Goal: Communication & Community: Answer question/provide support

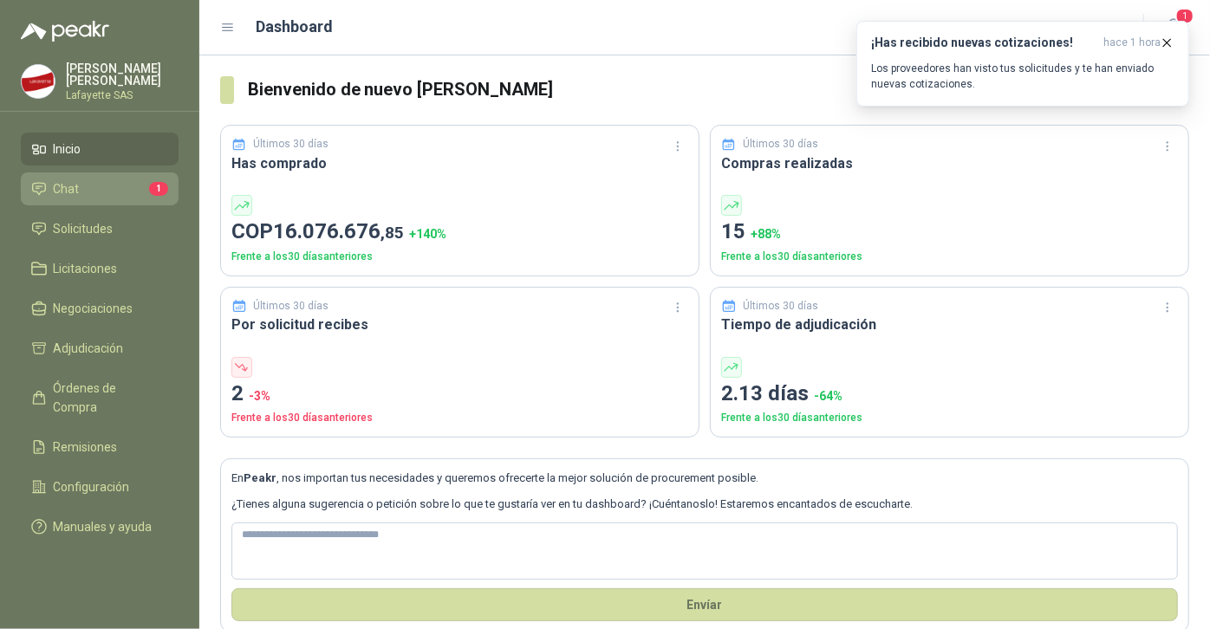
click at [95, 192] on li "Chat 1" at bounding box center [99, 188] width 137 height 19
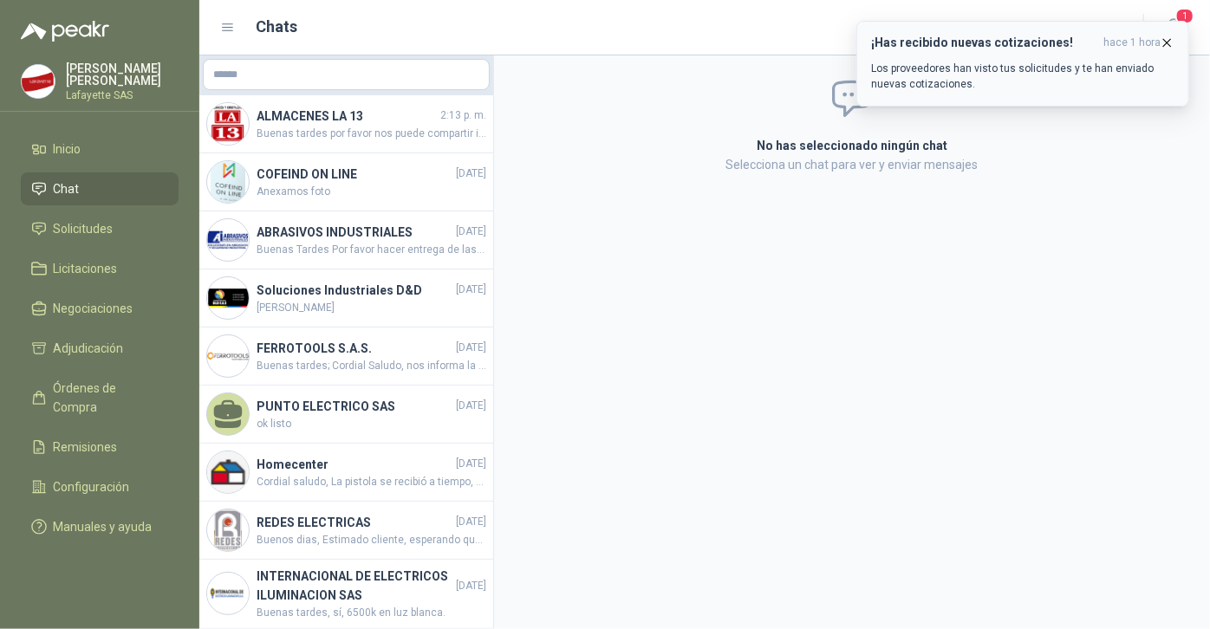
click at [971, 43] on h3 "¡Has recibido nuevas cotizaciones!" at bounding box center [983, 43] width 225 height 15
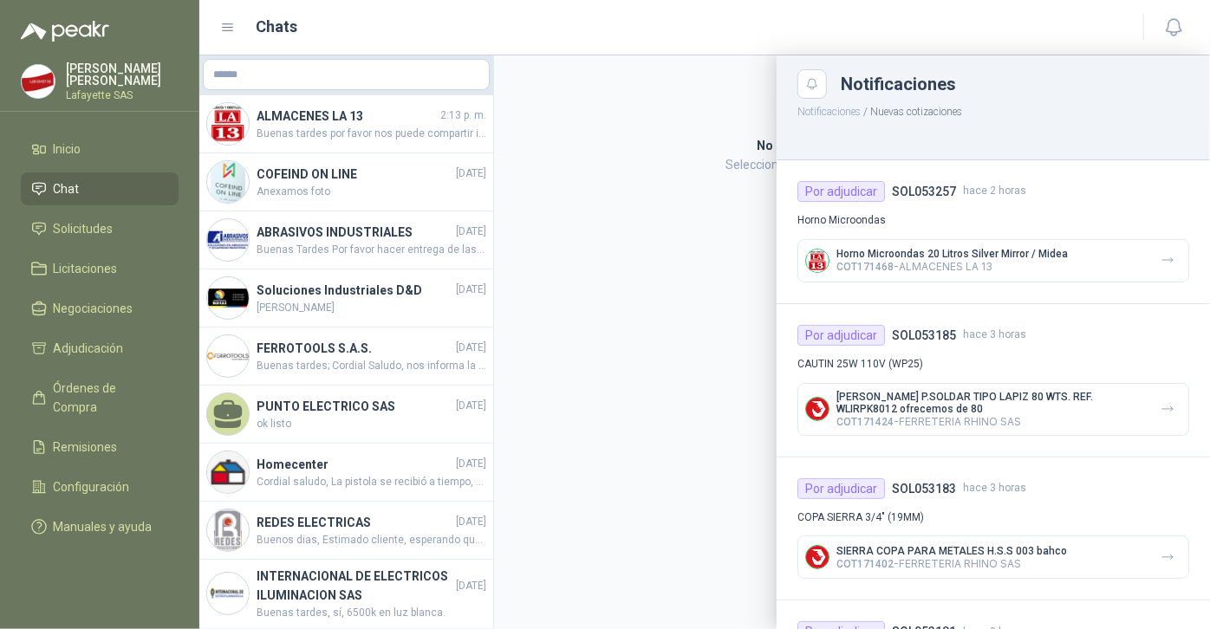
click at [135, 191] on li "Chat" at bounding box center [99, 188] width 137 height 19
click at [342, 133] on div at bounding box center [704, 342] width 1011 height 574
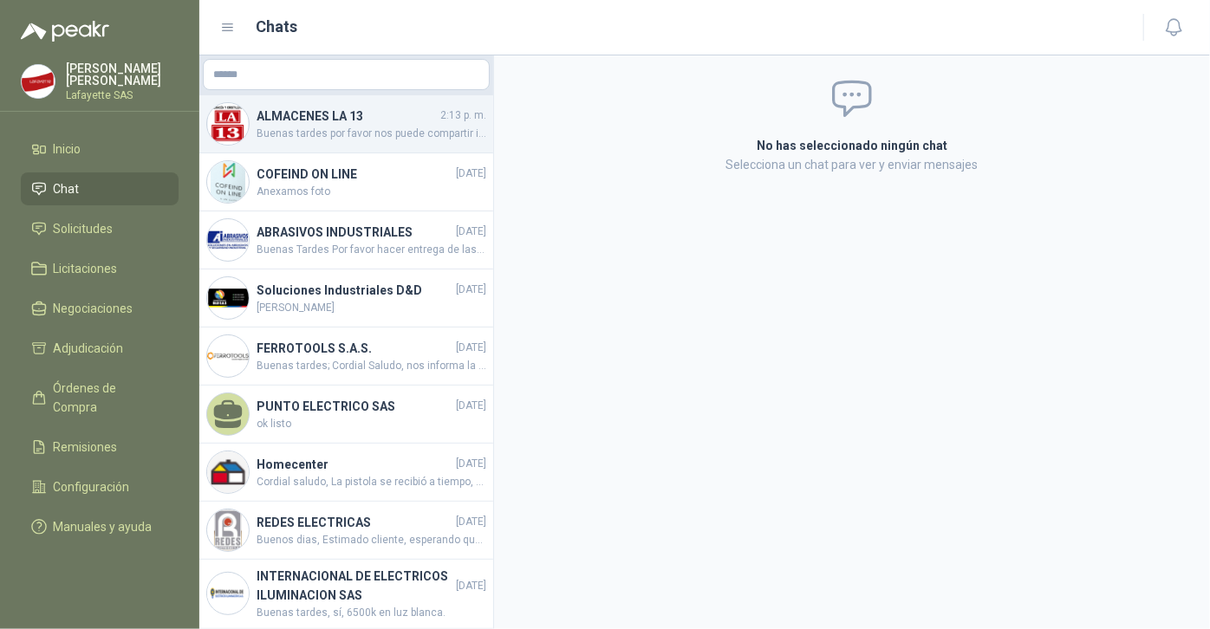
click at [342, 128] on span "Buenas tardes por favor nos puede compartir imágenes del horno por favor" at bounding box center [372, 134] width 230 height 16
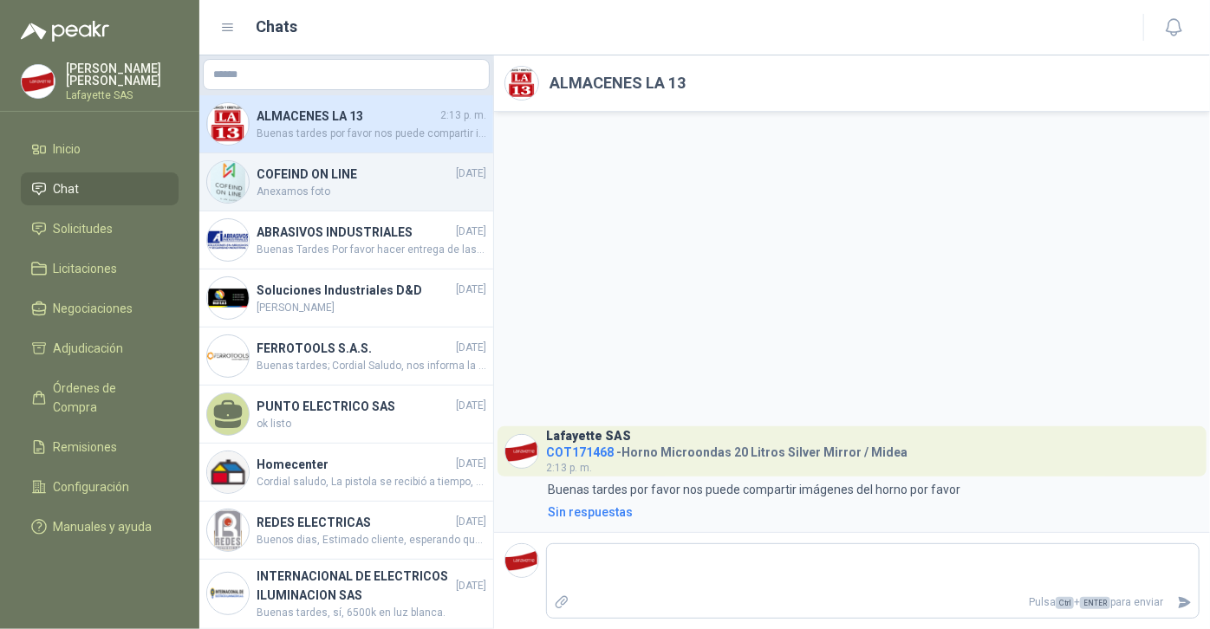
click at [326, 175] on h4 "COFEIND ON LINE" at bounding box center [355, 174] width 196 height 19
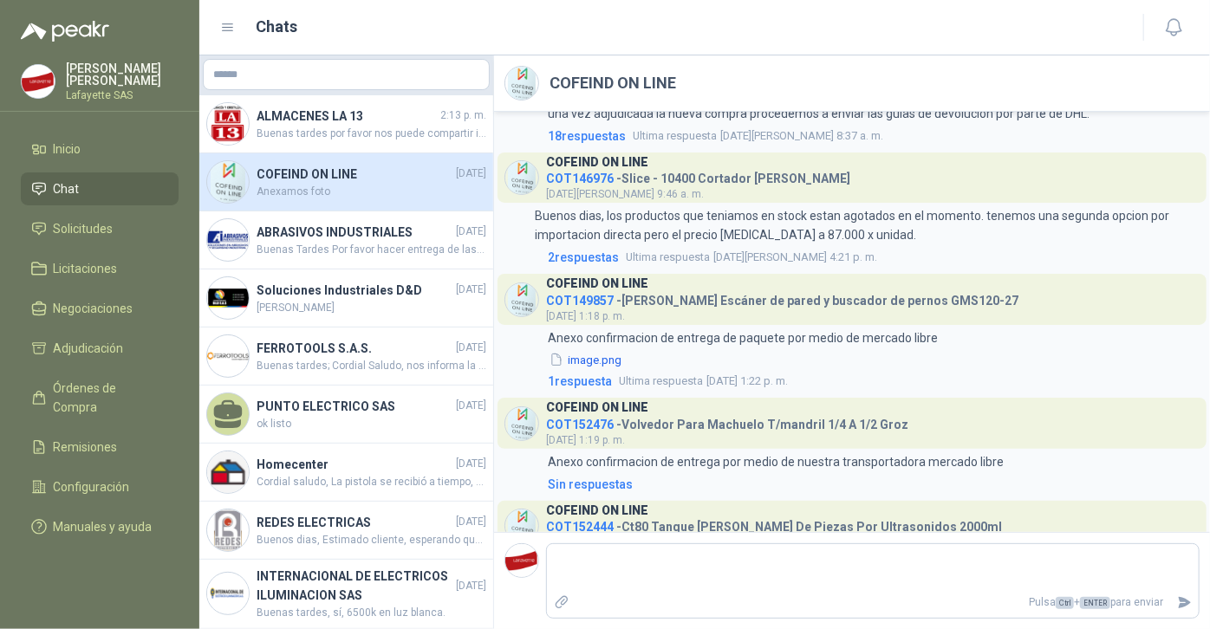
scroll to position [867, 0]
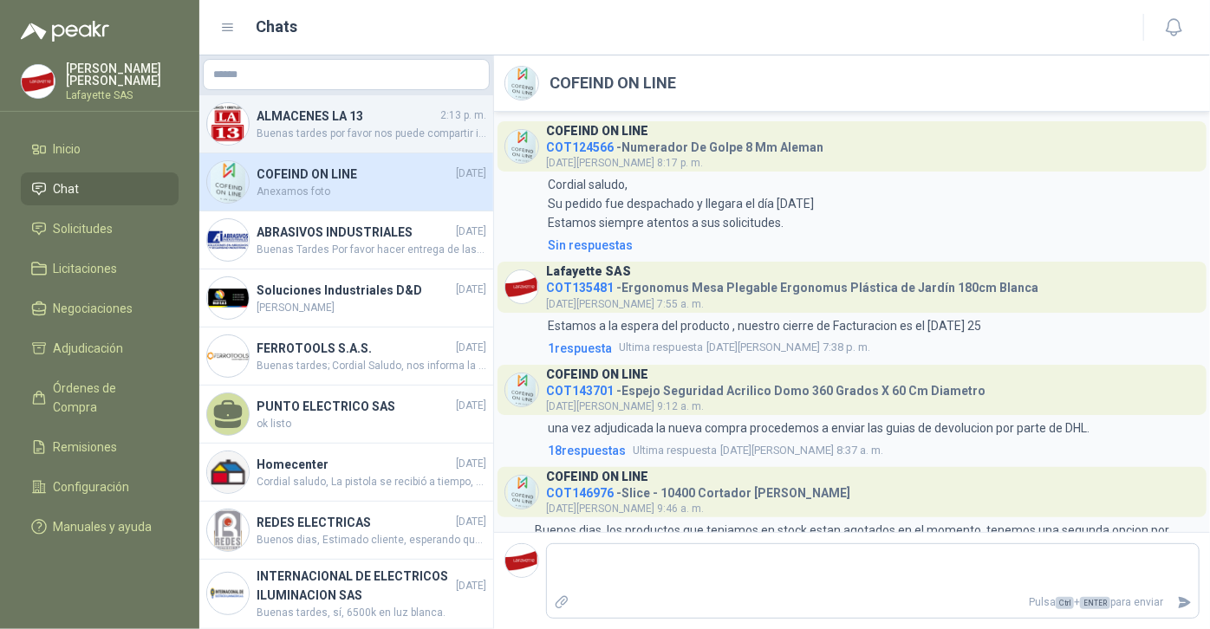
click at [308, 120] on h4 "ALMACENES LA 13" at bounding box center [347, 116] width 180 height 19
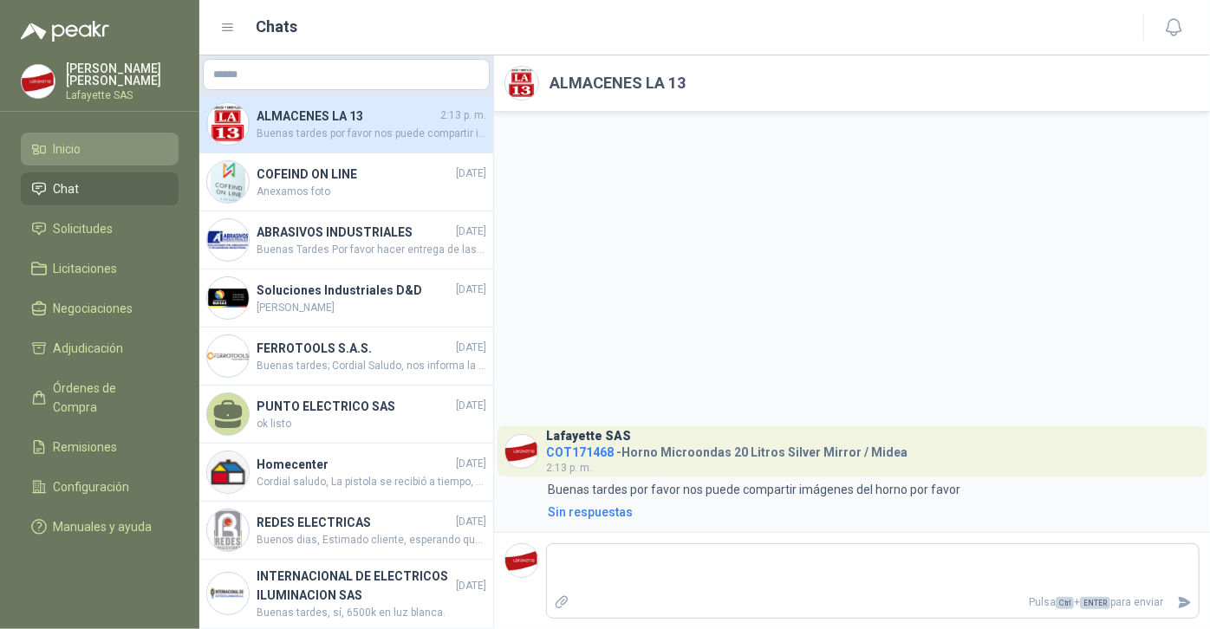
click at [67, 155] on span "Inicio" at bounding box center [68, 149] width 28 height 19
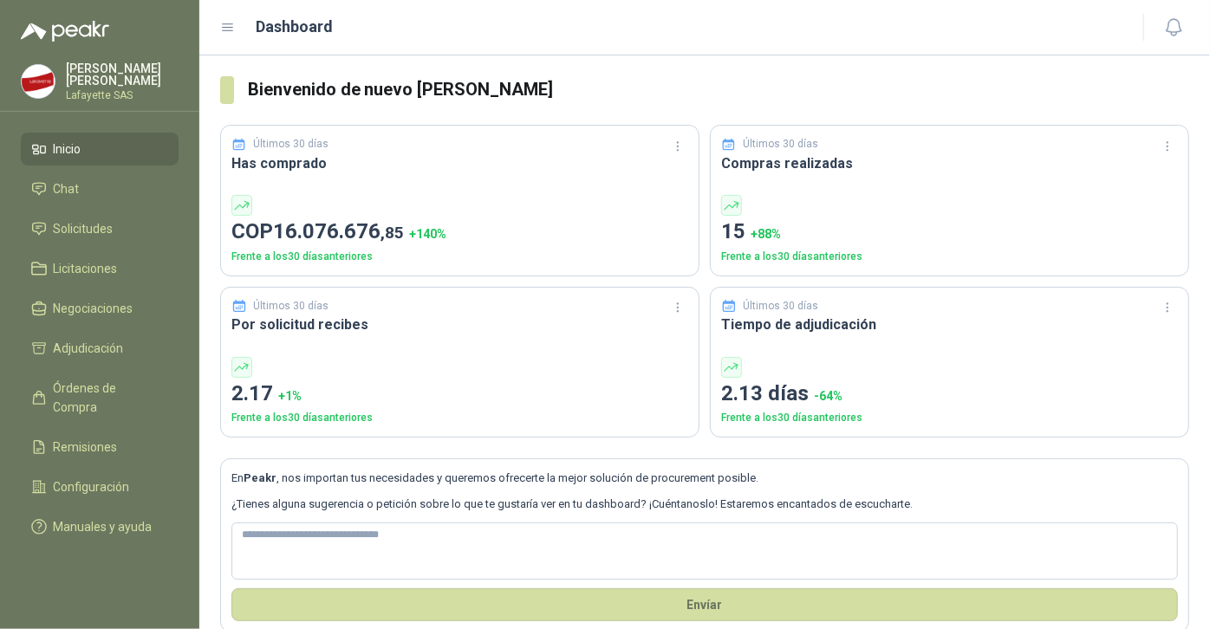
click at [67, 137] on link "Inicio" at bounding box center [100, 149] width 158 height 33
click at [67, 182] on span "Chat" at bounding box center [67, 188] width 26 height 19
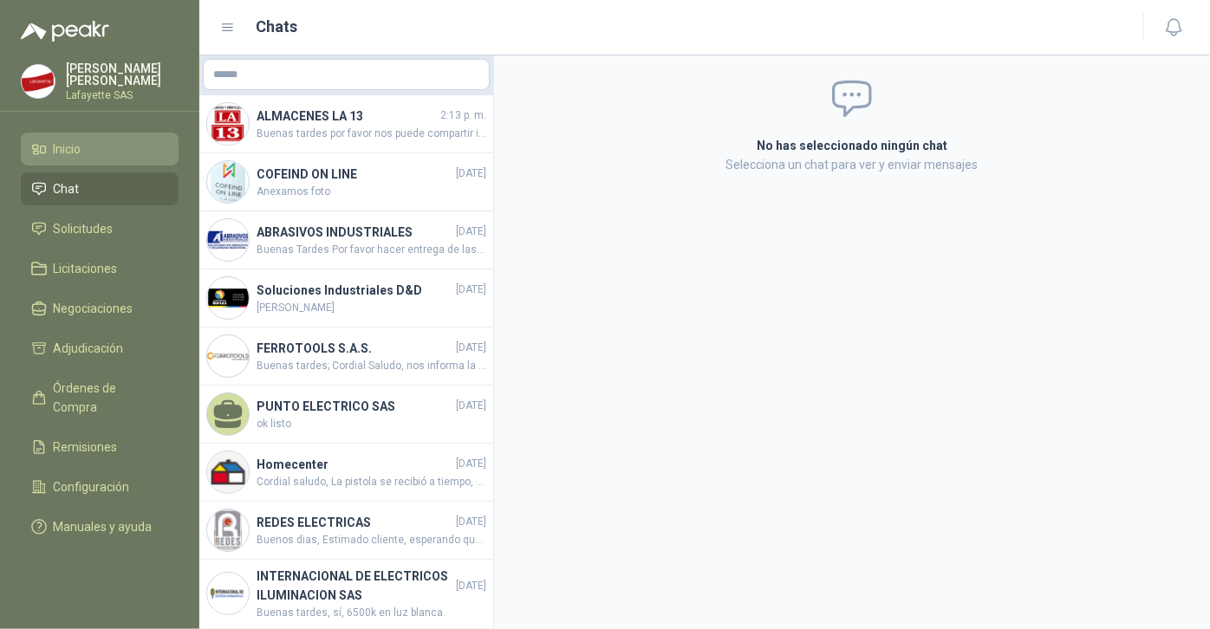
click at [75, 152] on span "Inicio" at bounding box center [68, 149] width 28 height 19
